Goal: Task Accomplishment & Management: Use online tool/utility

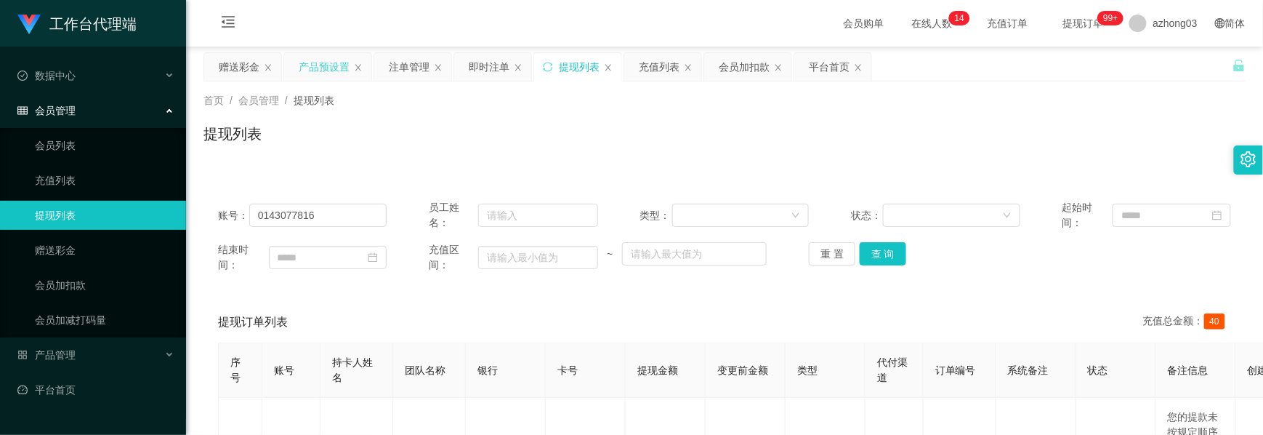
drag, startPoint x: 326, startPoint y: 68, endPoint x: 318, endPoint y: 79, distance: 14.0
click at [326, 68] on div "产品预设置" at bounding box center [324, 67] width 51 height 28
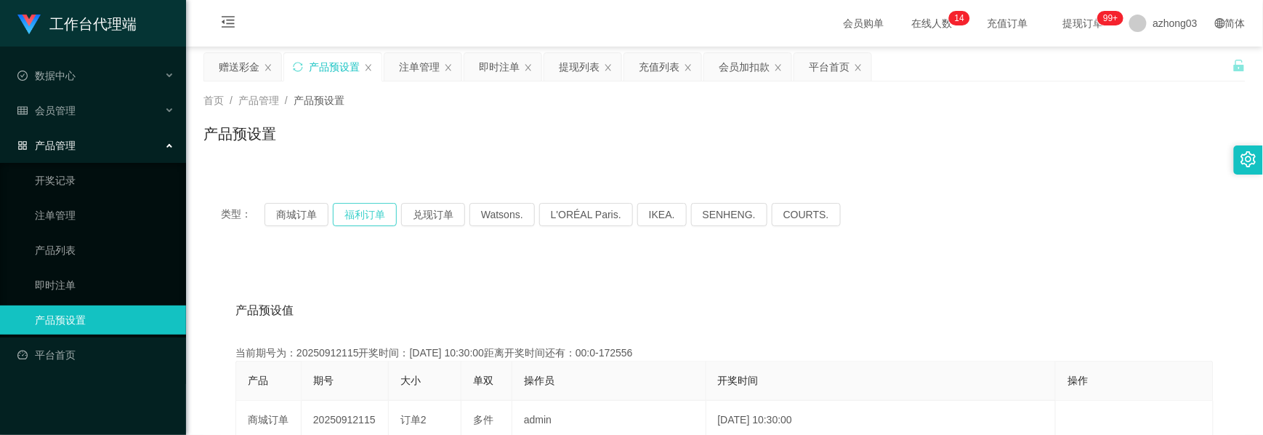
click at [364, 218] on button "福利订单" at bounding box center [365, 214] width 64 height 23
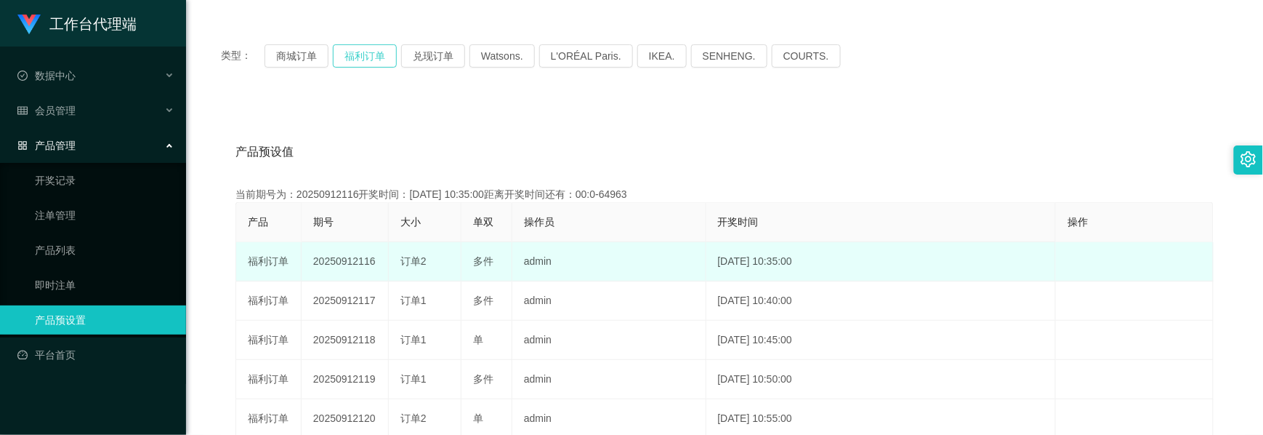
scroll to position [193, 0]
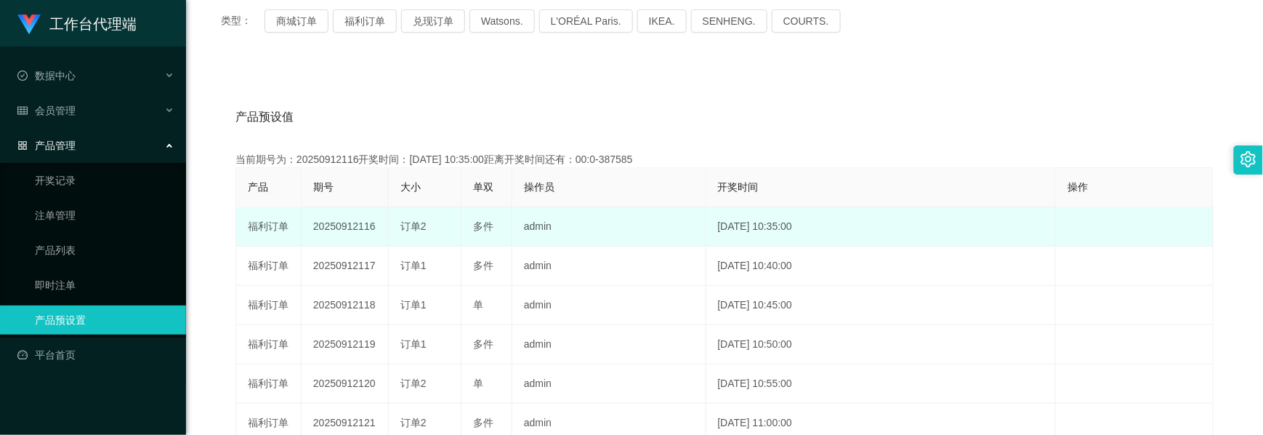
click at [346, 227] on td "20250912116" at bounding box center [345, 226] width 87 height 39
copy td "20250912116"
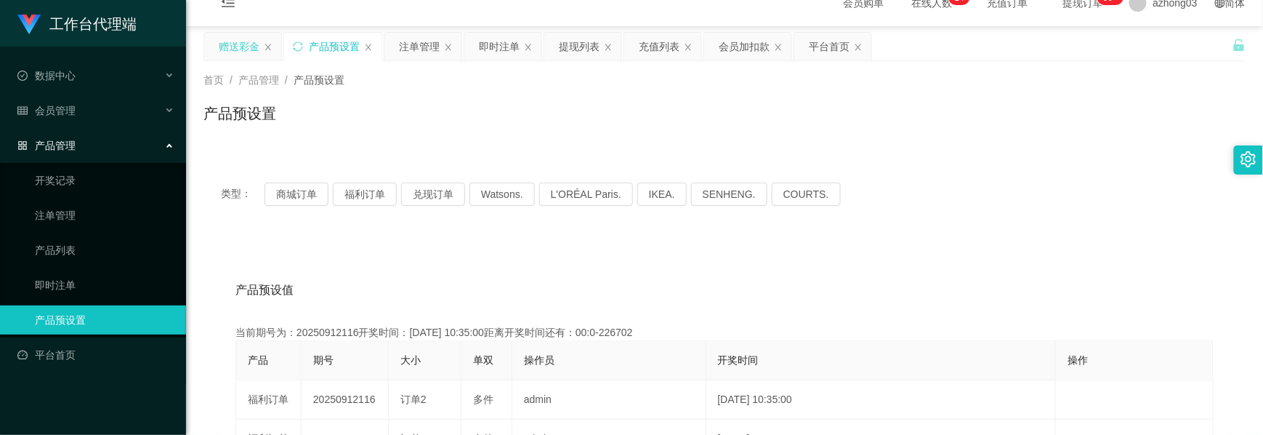
scroll to position [0, 0]
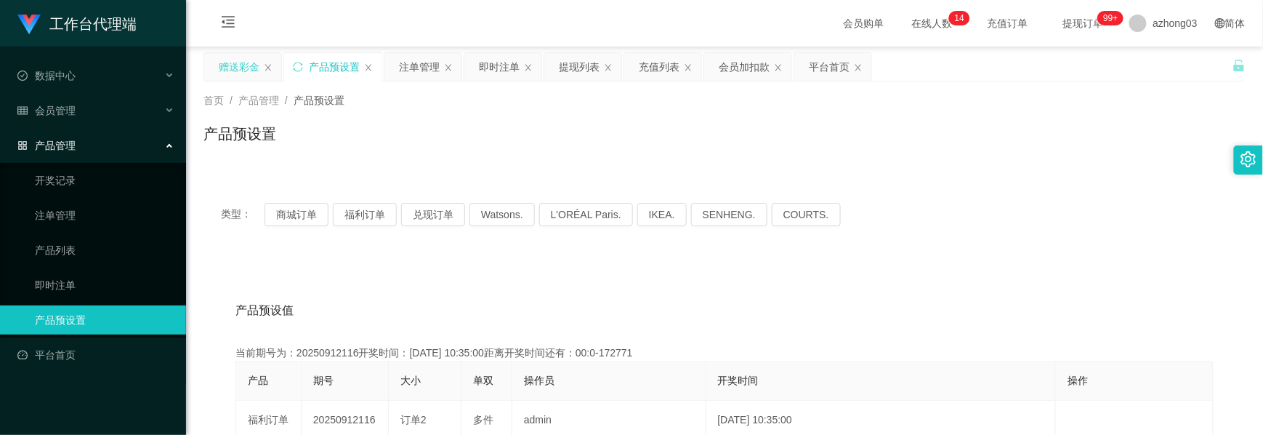
click at [233, 73] on div "赠送彩金" at bounding box center [239, 67] width 41 height 28
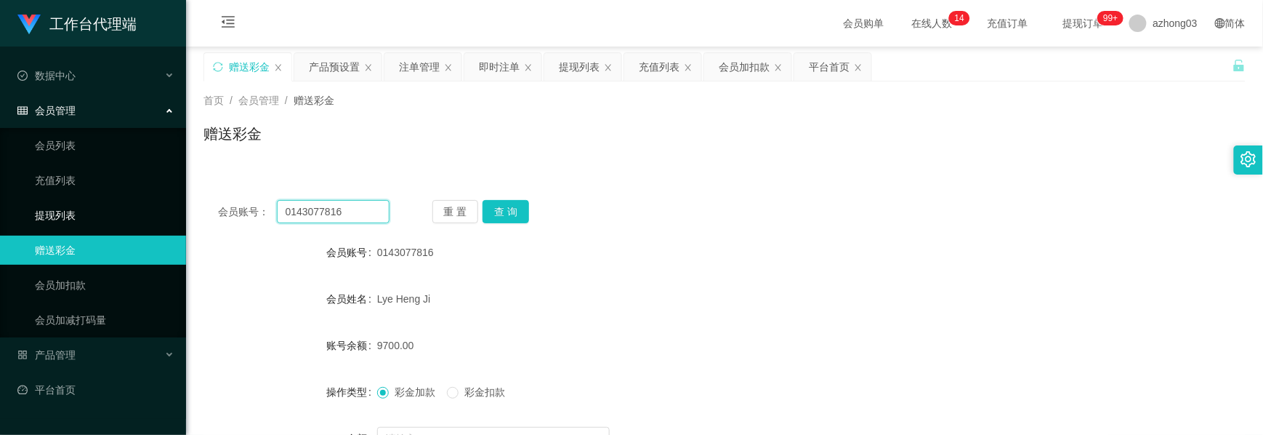
drag, startPoint x: 352, startPoint y: 218, endPoint x: 129, endPoint y: 198, distance: 224.1
click at [129, 198] on section "工作台代理端 数据中心 会员管理 会员列表 充值列表 提现列表 赠送彩金 会员加扣款 会员加减打码量 产品管理 开奖记录 注单管理 产品列表 即时注单 产品预…" at bounding box center [631, 299] width 1263 height 599
paste input "jerryng"
type input "jerryng"
click at [521, 215] on button "查 询" at bounding box center [506, 211] width 47 height 23
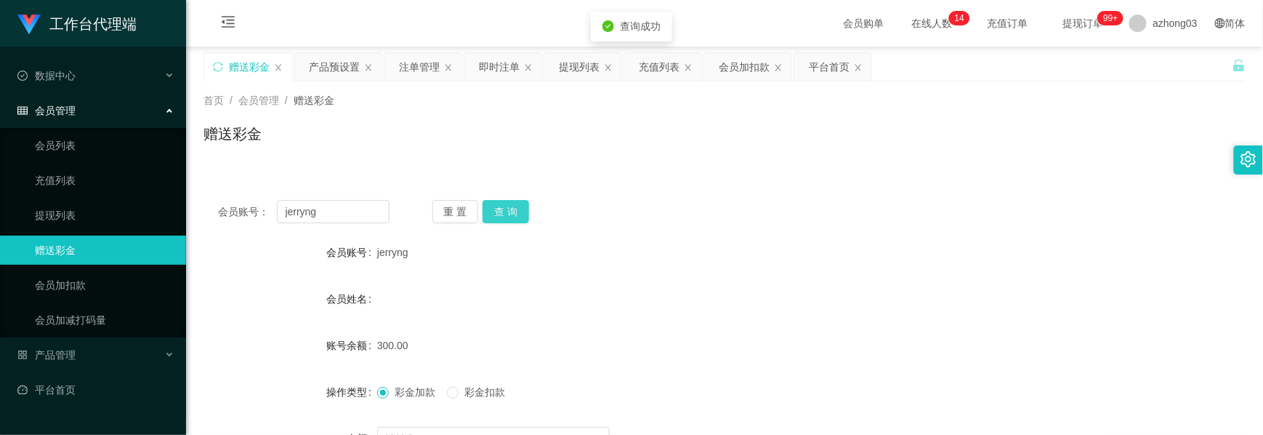
scroll to position [97, 0]
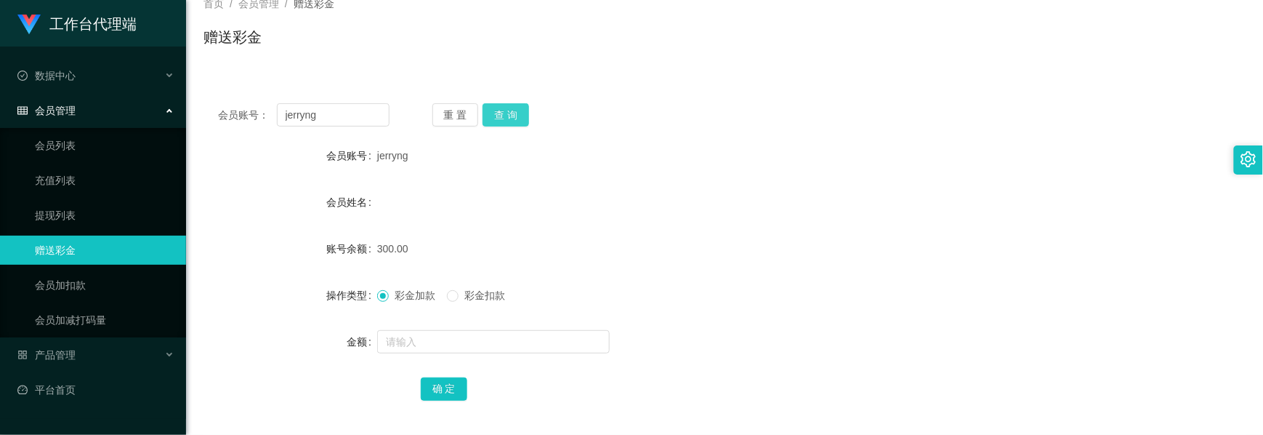
click at [503, 118] on button "查 询" at bounding box center [506, 114] width 47 height 23
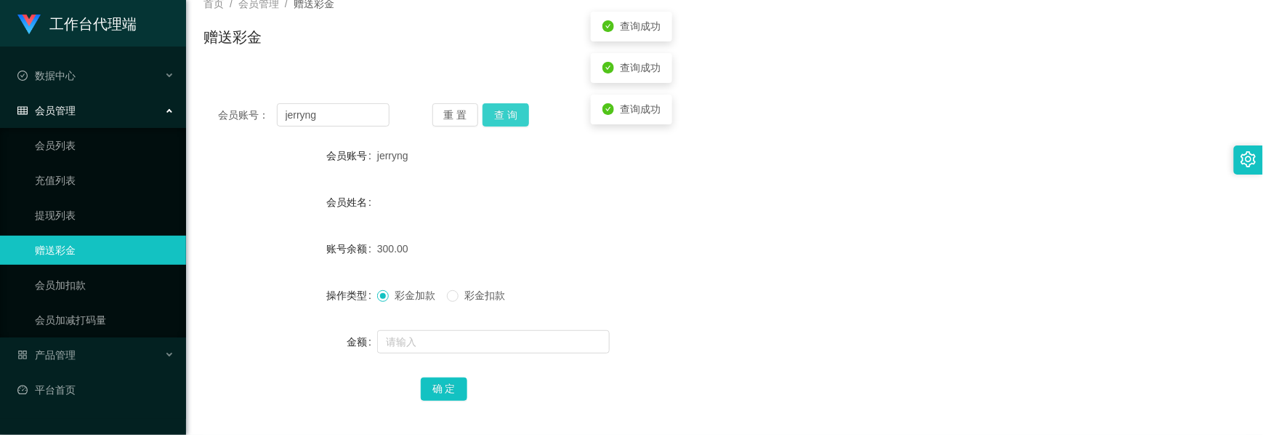
click at [503, 118] on button "查 询" at bounding box center [506, 114] width 47 height 23
click at [503, 118] on div "重 置 查 询" at bounding box center [518, 114] width 172 height 23
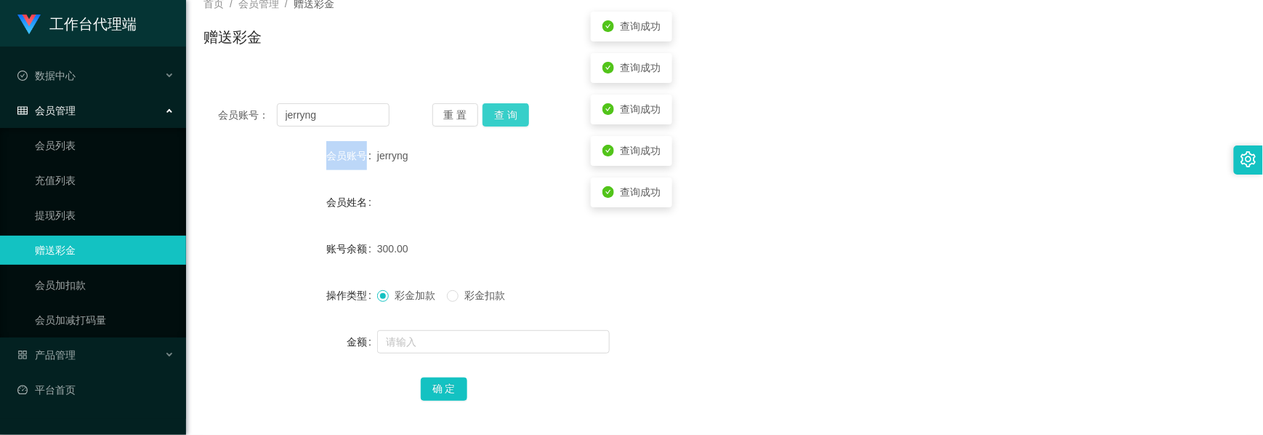
click at [503, 118] on button "查 询" at bounding box center [506, 114] width 47 height 23
